Goal: Register for event/course

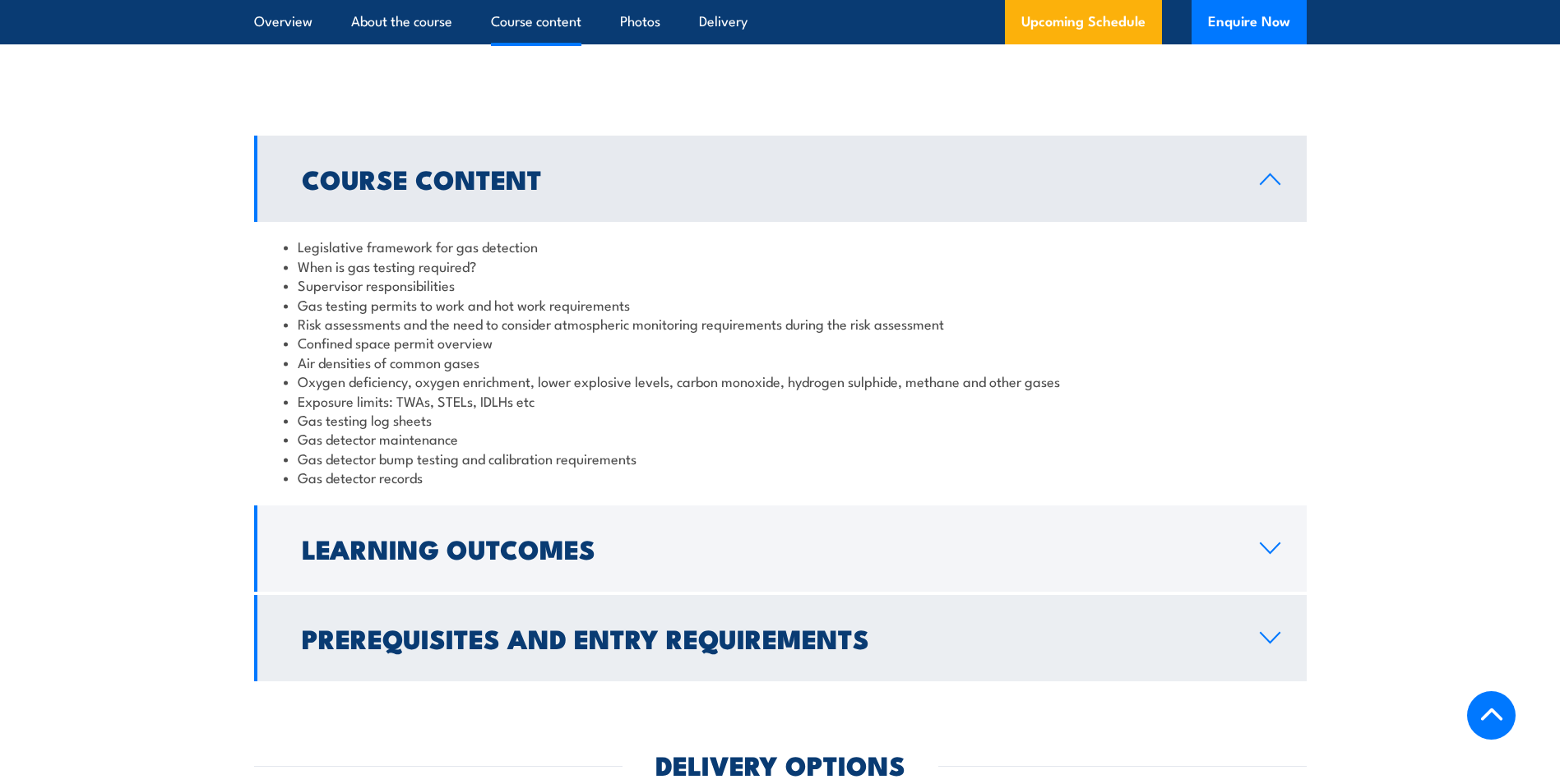
scroll to position [1479, 0]
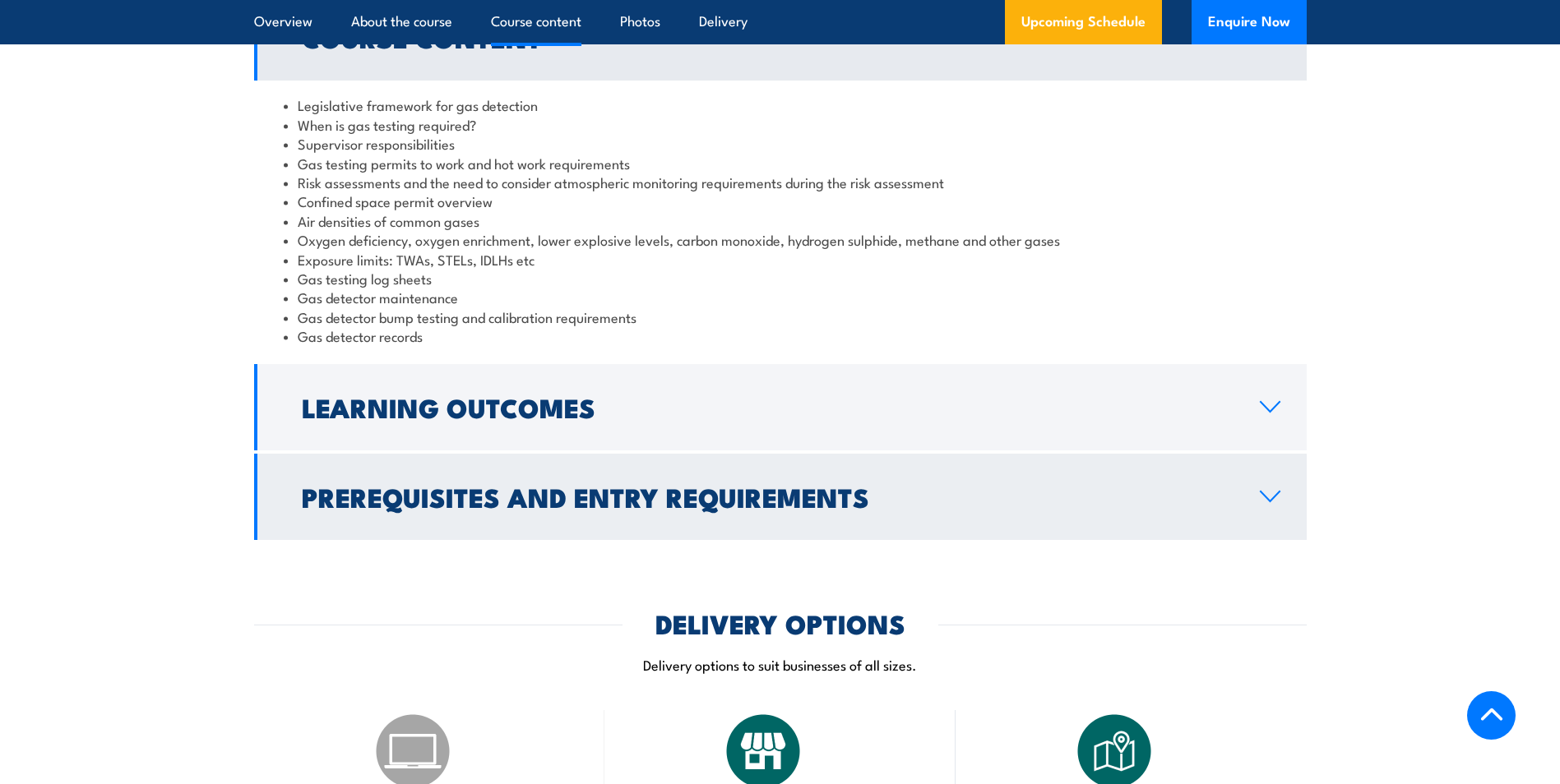
click at [775, 468] on link "Prerequisites and Entry Requirements" at bounding box center [780, 497] width 1052 height 86
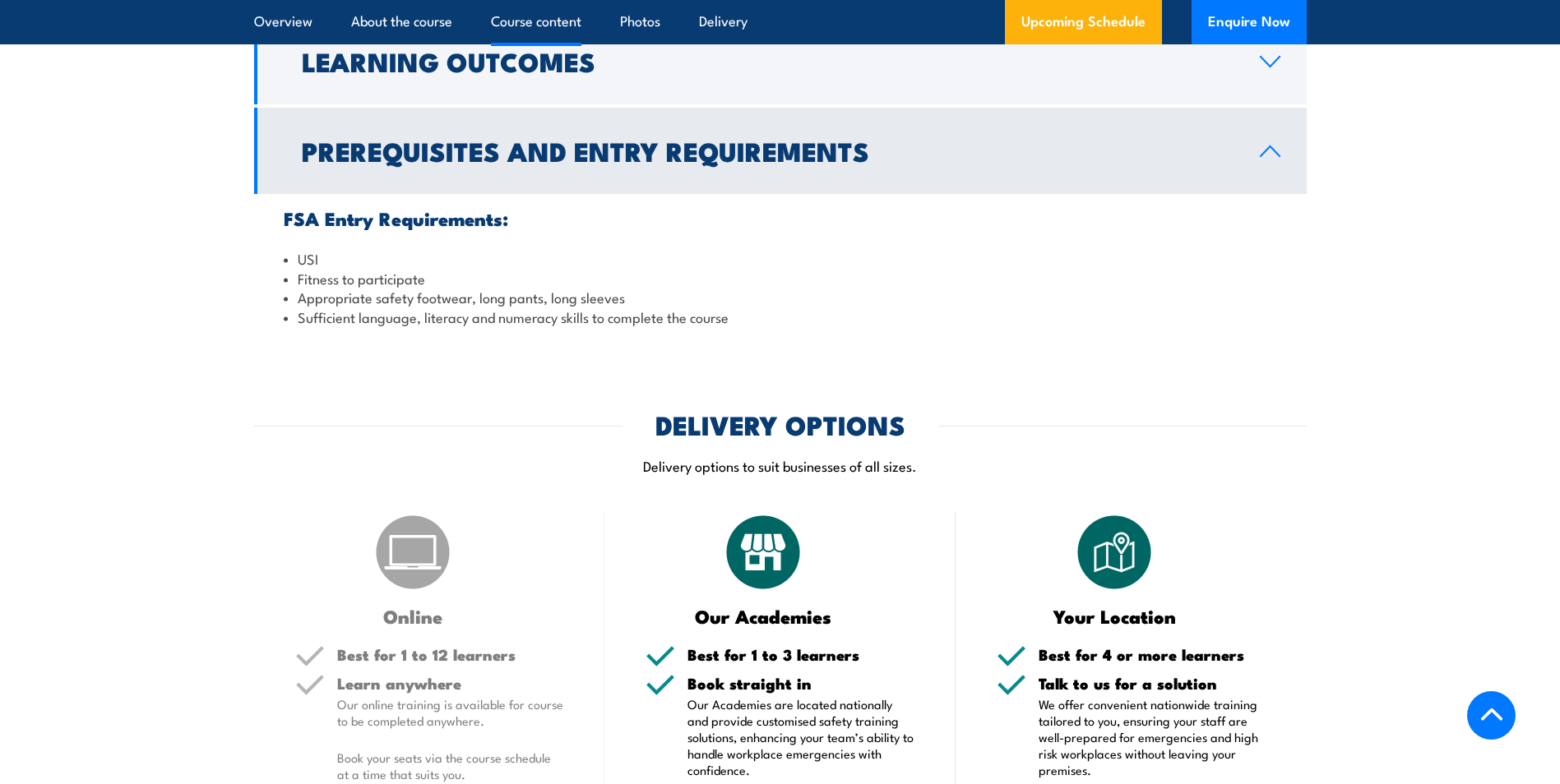
scroll to position [1643, 0]
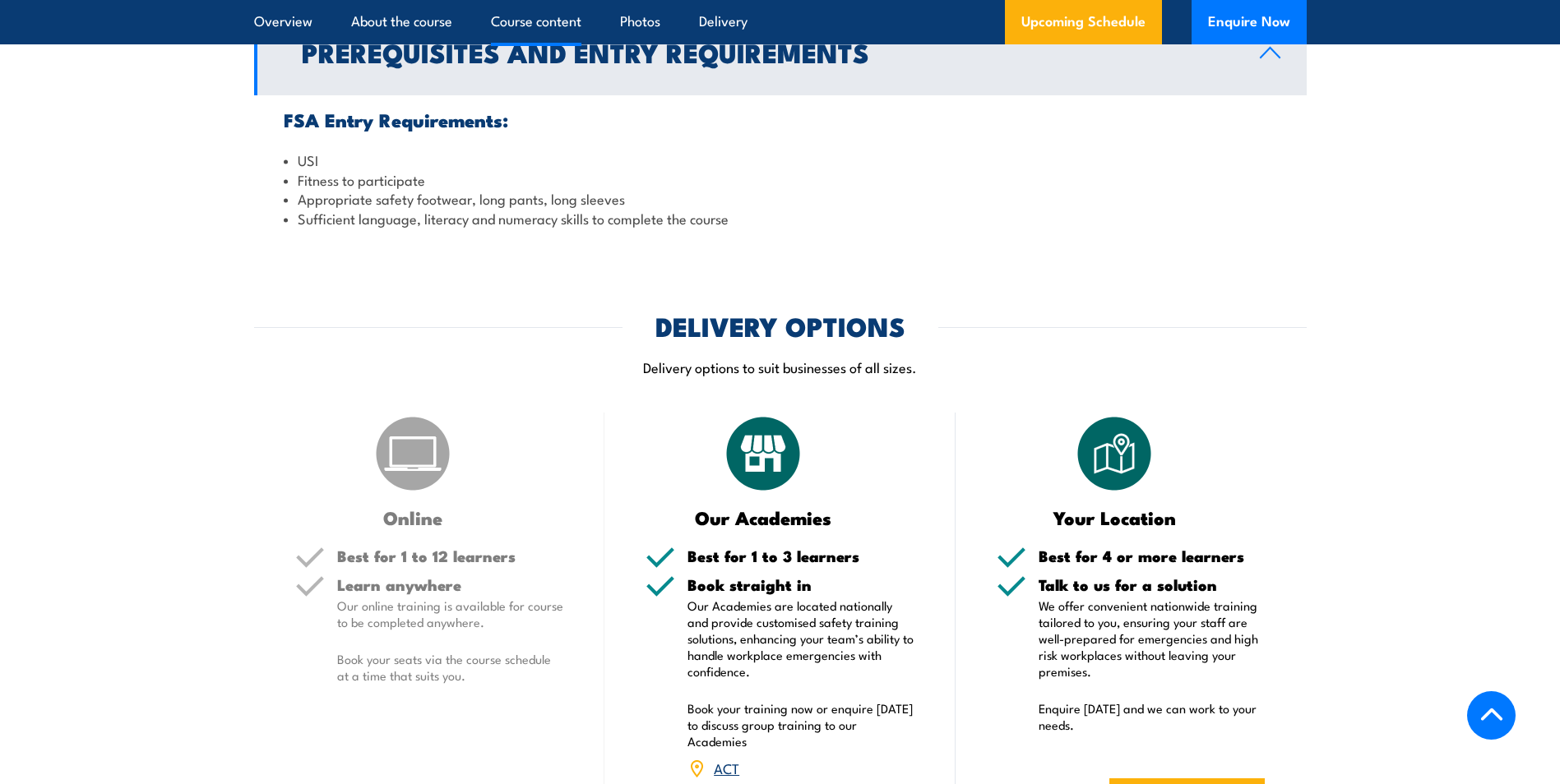
click at [448, 564] on h5 "Best for 1 to 12 learners" at bounding box center [450, 556] width 227 height 16
drag, startPoint x: 509, startPoint y: 588, endPoint x: 353, endPoint y: 552, distance: 160.1
click at [353, 552] on div "Best for 1 to 12 learners Learn anywhere Our online training is available for c…" at bounding box center [429, 628] width 268 height 163
drag, startPoint x: 353, startPoint y: 552, endPoint x: 558, endPoint y: 587, distance: 208.0
click at [503, 582] on h5 "Learn anywhere" at bounding box center [450, 585] width 227 height 16
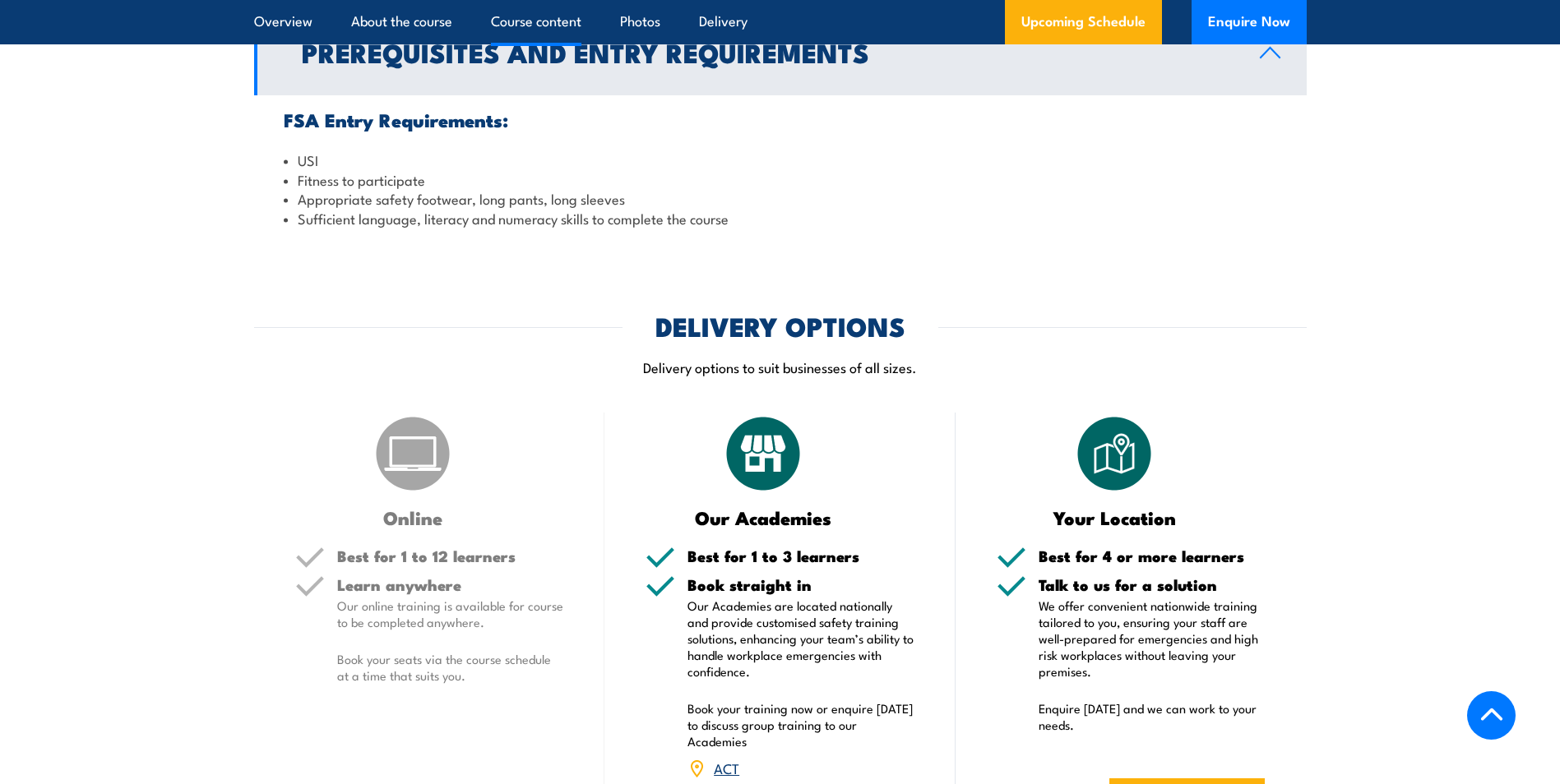
click at [753, 589] on h5 "Book straight in" at bounding box center [800, 585] width 227 height 16
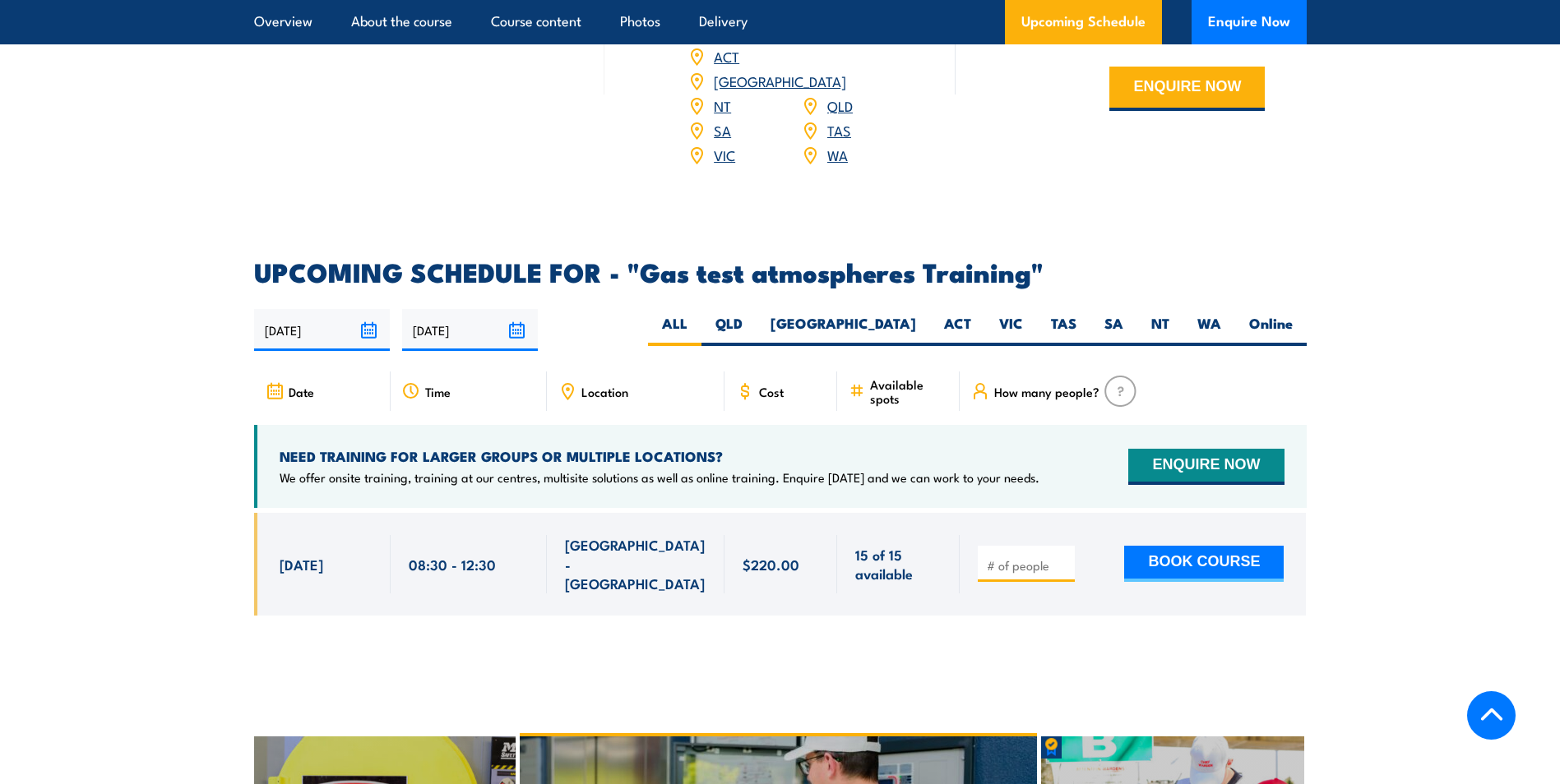
scroll to position [2383, 0]
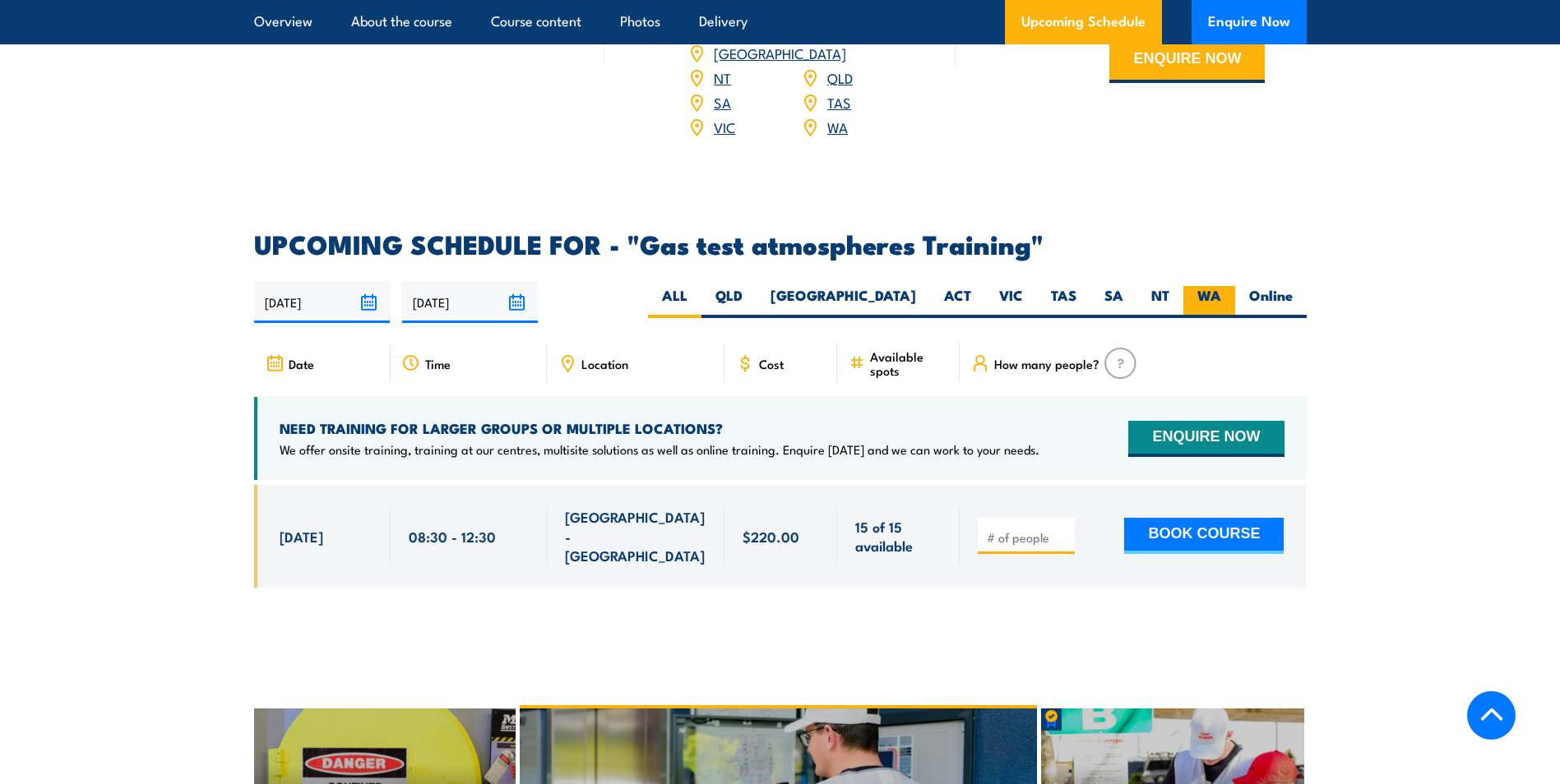
click at [1204, 286] on label "WA" at bounding box center [1209, 302] width 52 height 32
click at [1221, 286] on input "WA" at bounding box center [1226, 291] width 11 height 11
radio input "true"
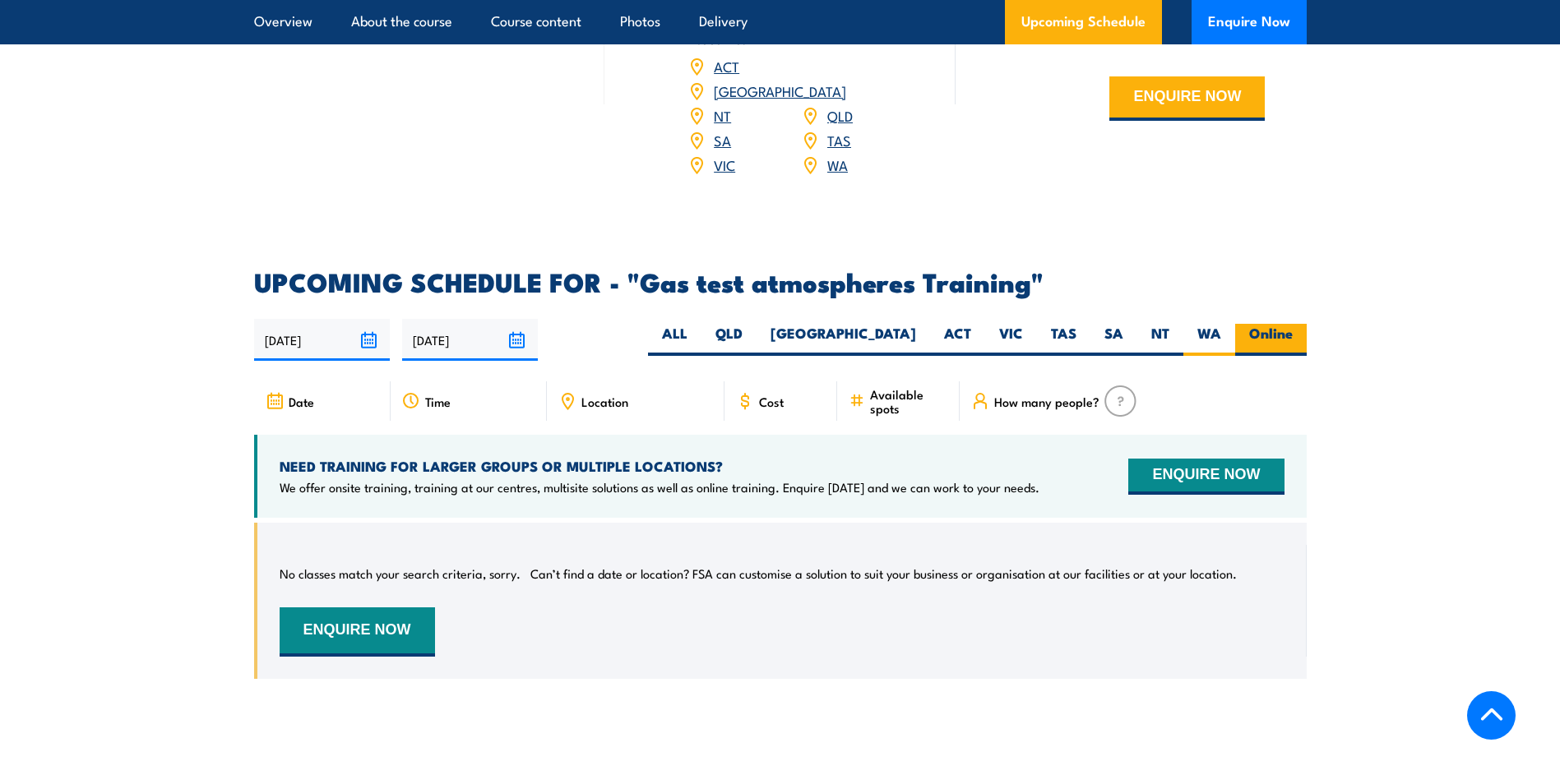
scroll to position [2477, 0]
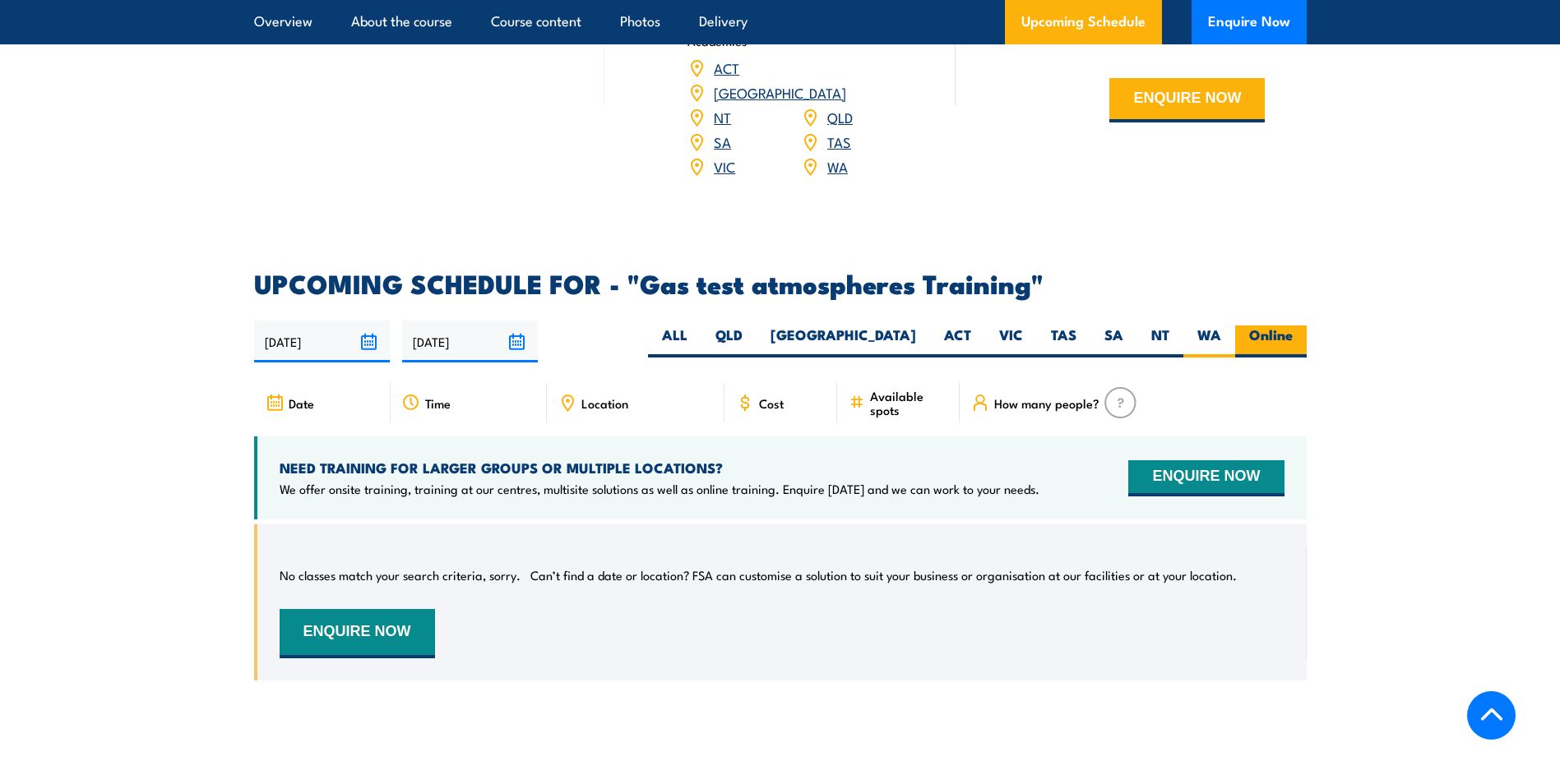
click at [1267, 325] on label "Online" at bounding box center [1271, 341] width 72 height 32
click at [1293, 325] on input "Online" at bounding box center [1298, 330] width 11 height 11
radio input "true"
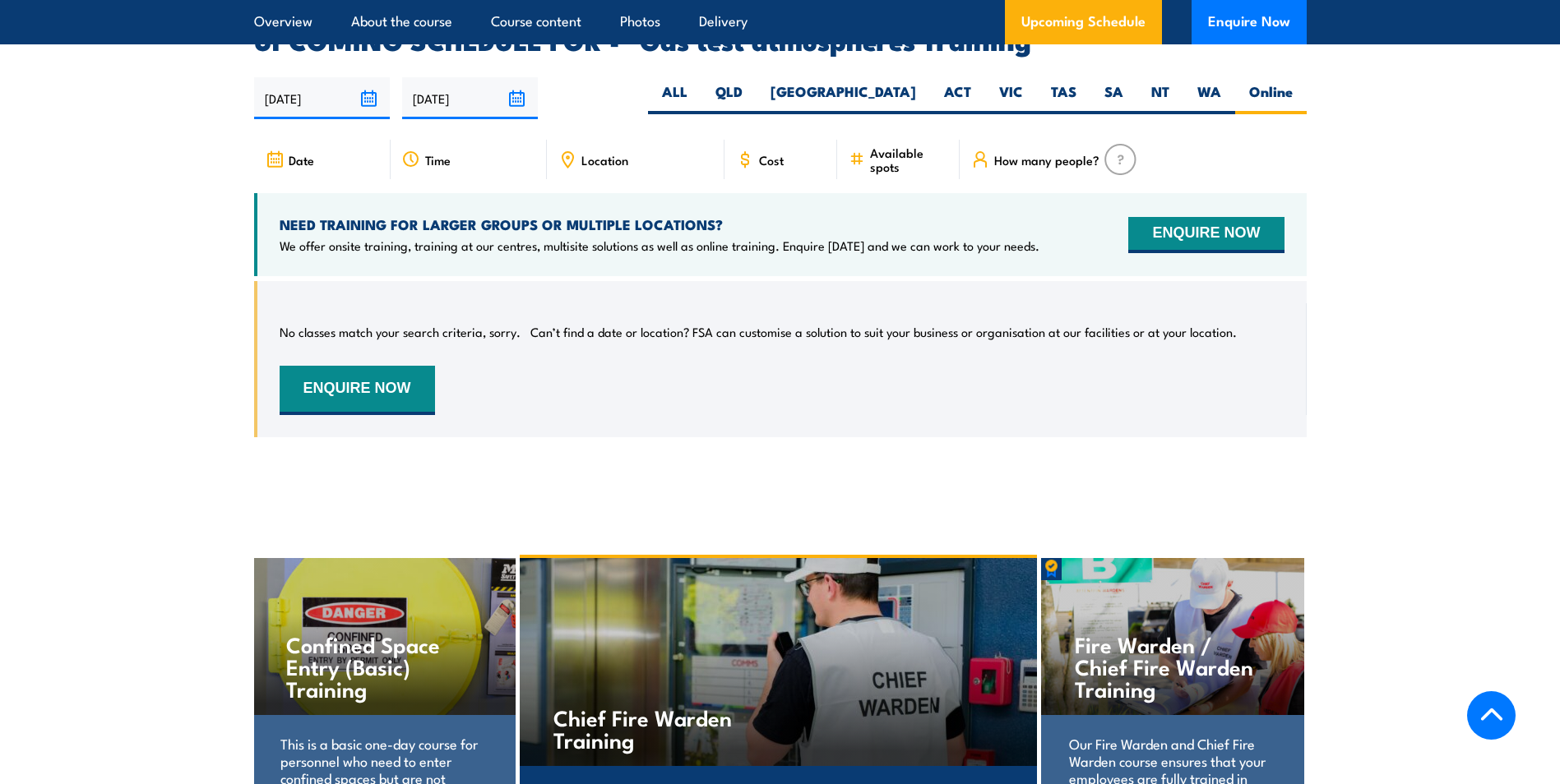
scroll to position [2723, 0]
